Goal: Book appointment/travel/reservation

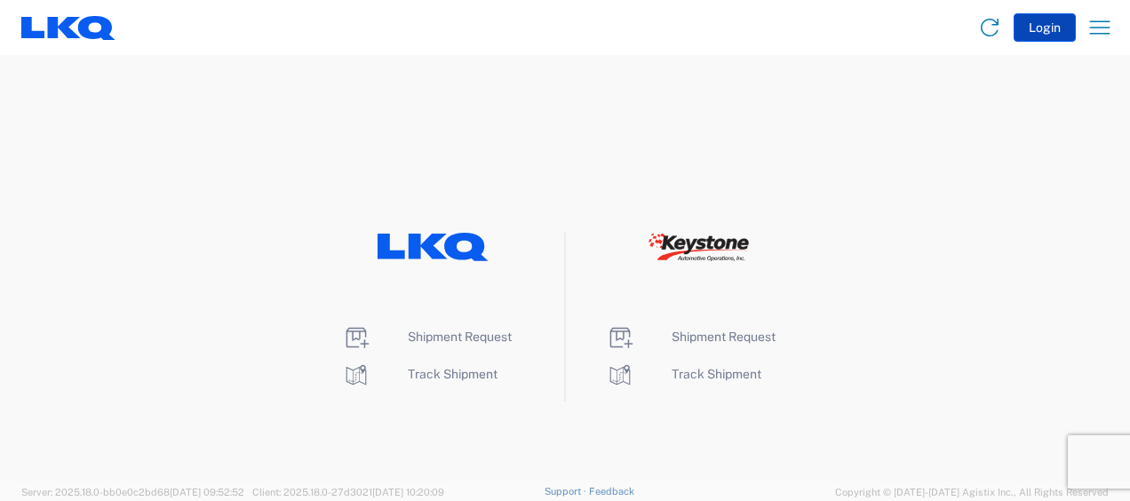
click at [1045, 27] on button "Login" at bounding box center [1044, 27] width 62 height 28
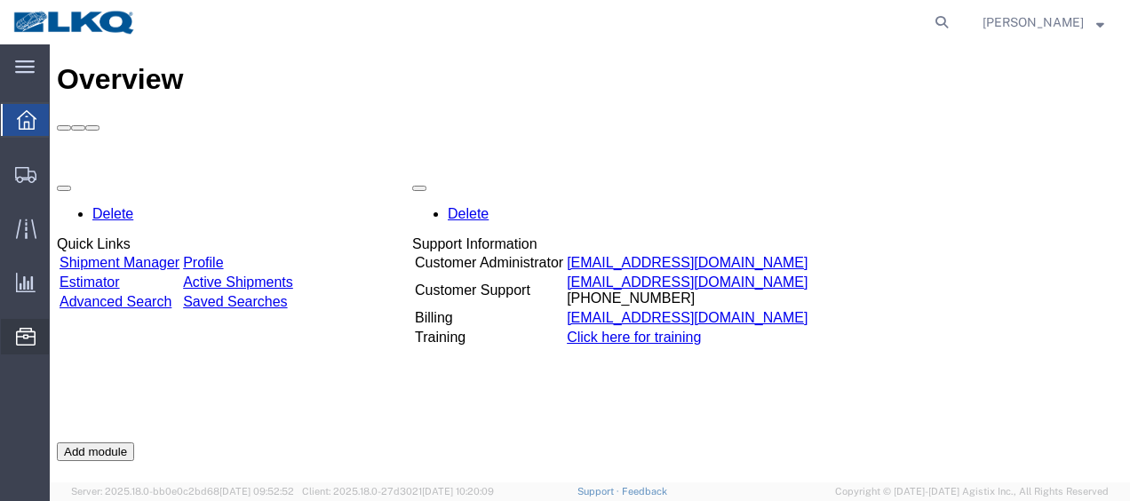
click at [0, 0] on span "Location Appointment" at bounding box center [0, 0] width 0 height 0
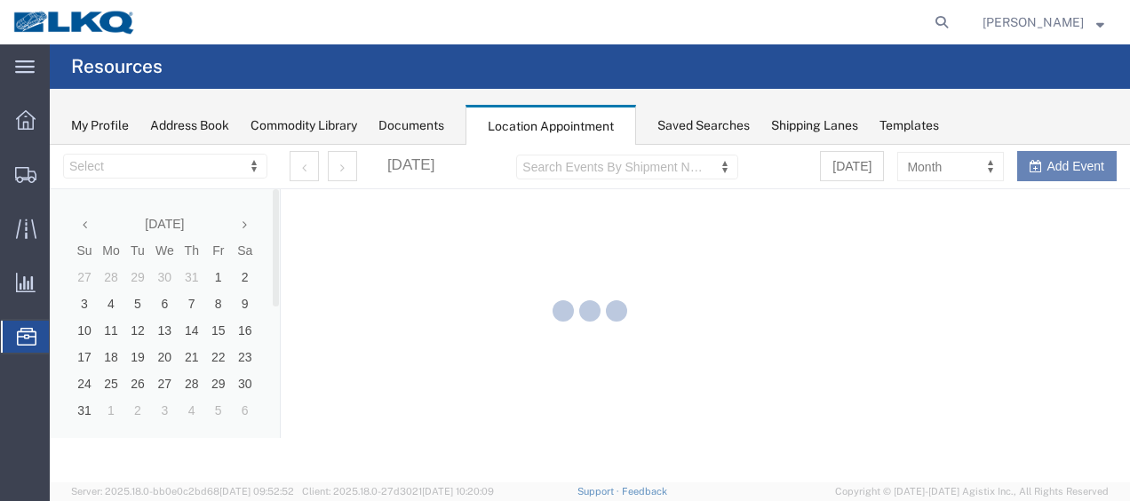
select select "28712"
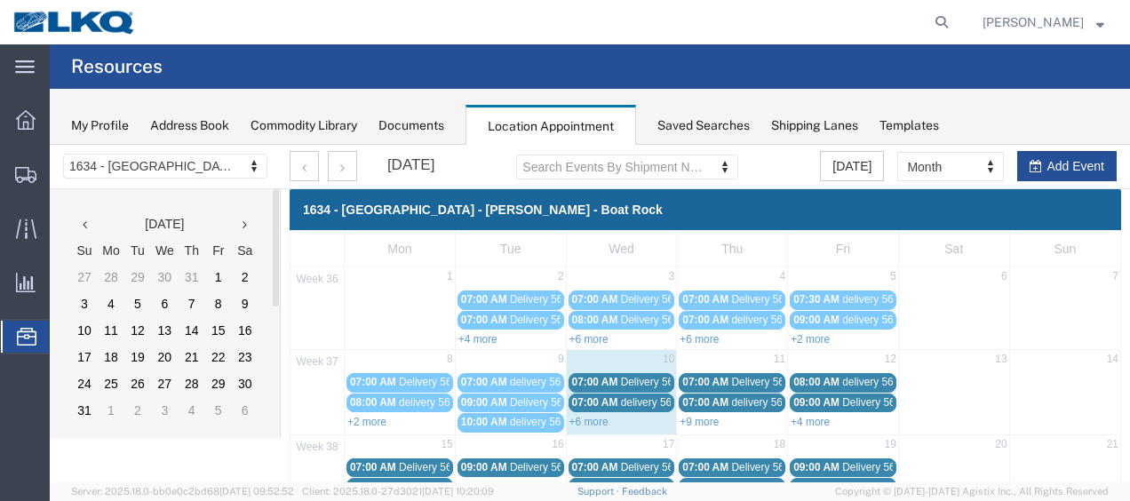
click at [579, 416] on link "+6 more" at bounding box center [588, 422] width 39 height 12
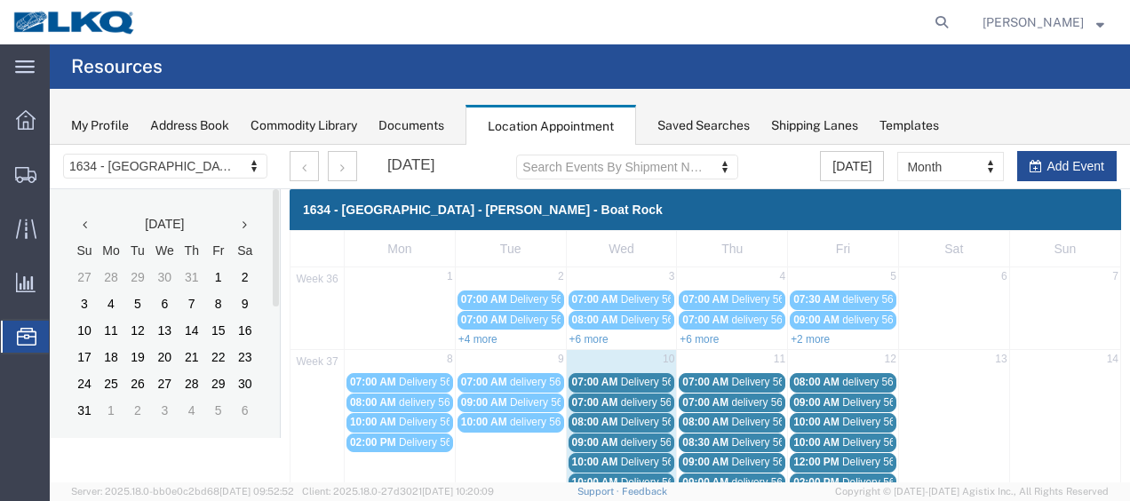
click at [588, 396] on div "07:00 AM delivery 56729446" at bounding box center [621, 402] width 99 height 13
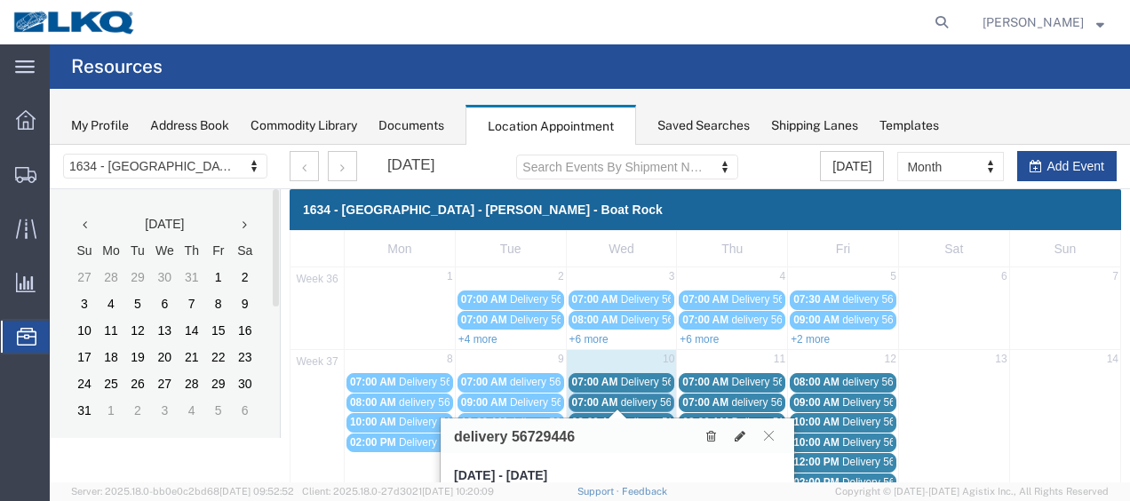
click at [593, 378] on span "07:00 AM" at bounding box center [595, 382] width 46 height 12
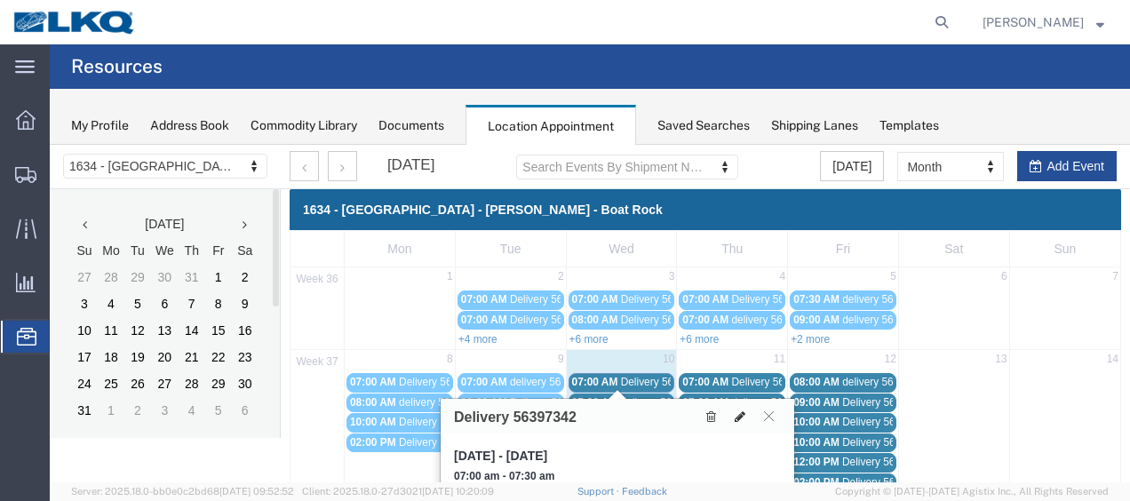
click at [739, 412] on icon at bounding box center [740, 416] width 11 height 12
select select "1"
select select
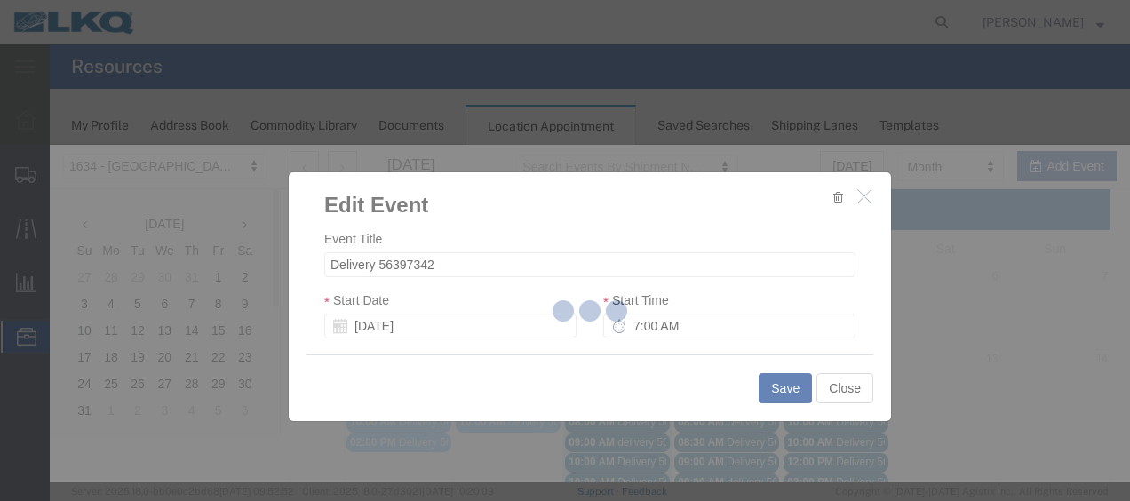
select select
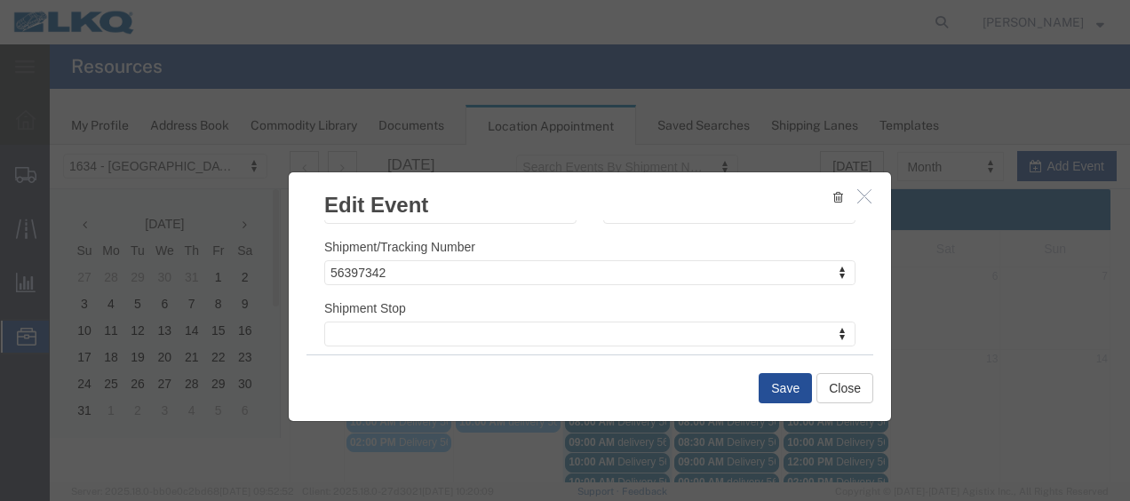
scroll to position [234, 0]
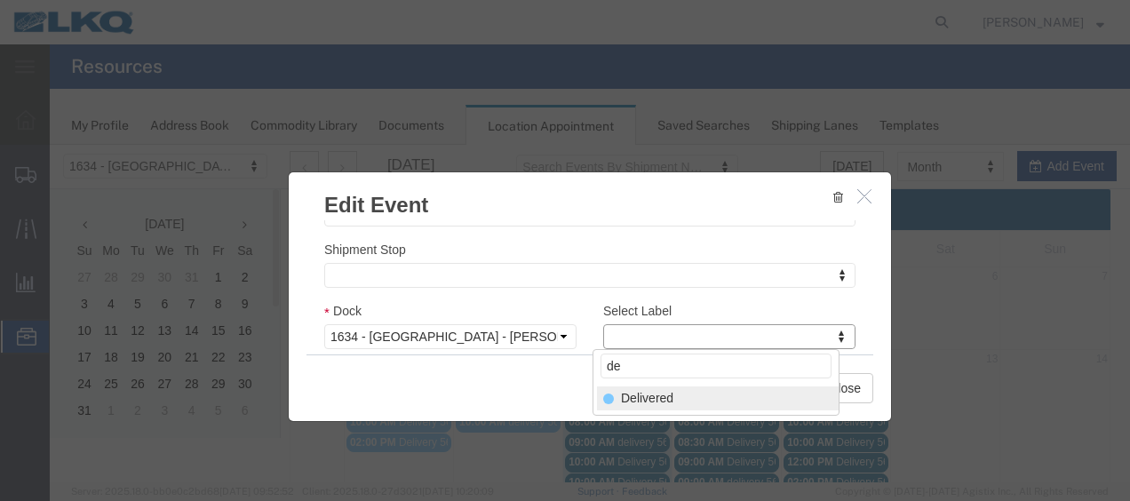
type input "de"
select select "40"
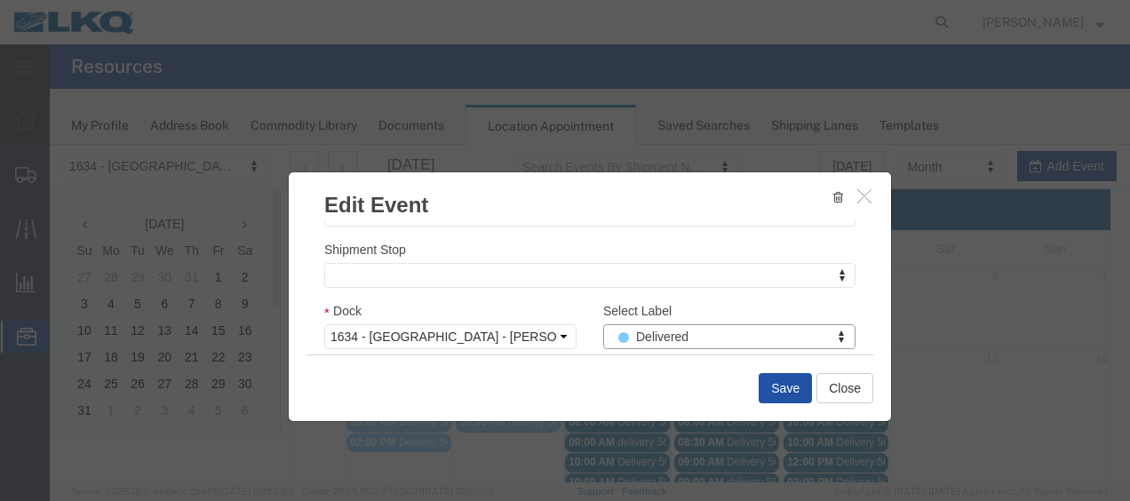
click at [789, 390] on button "Save" at bounding box center [785, 388] width 53 height 30
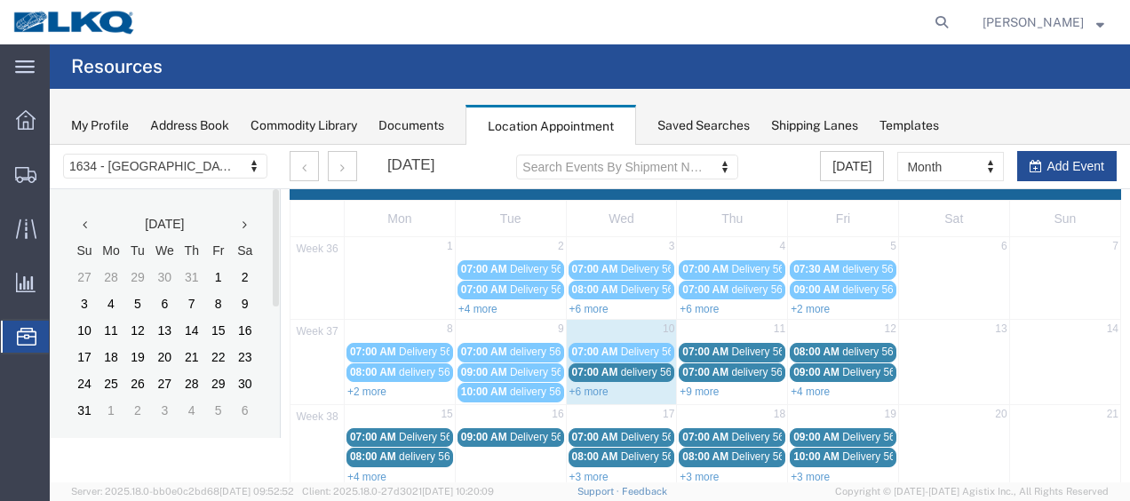
scroll to position [0, 0]
